Goal: Task Accomplishment & Management: Manage account settings

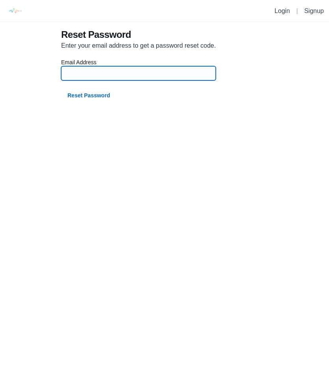
click at [161, 73] on input at bounding box center [138, 73] width 145 height 14
type input "[EMAIL_ADDRESS][DOMAIN_NAME]"
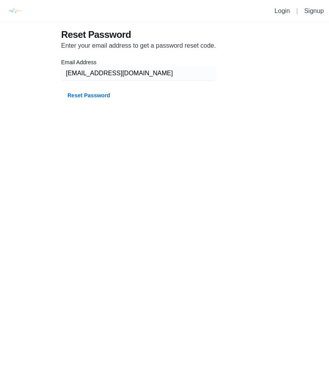
click at [98, 99] on button "Reset Password" at bounding box center [88, 95] width 55 height 14
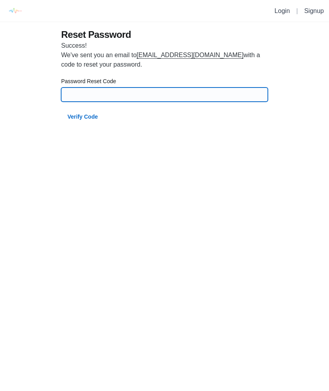
click at [134, 93] on input at bounding box center [164, 95] width 197 height 14
type input "85551"
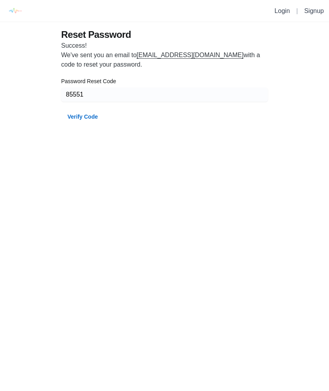
click at [81, 117] on button "Verify Code" at bounding box center [82, 117] width 43 height 14
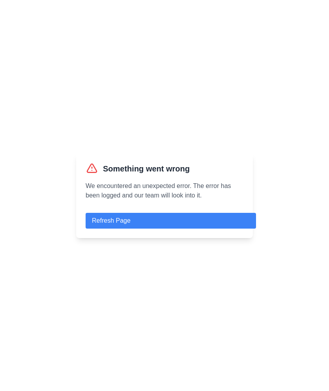
click at [164, 229] on button "Refresh Page" at bounding box center [171, 221] width 170 height 16
